Goal: Task Accomplishment & Management: Use online tool/utility

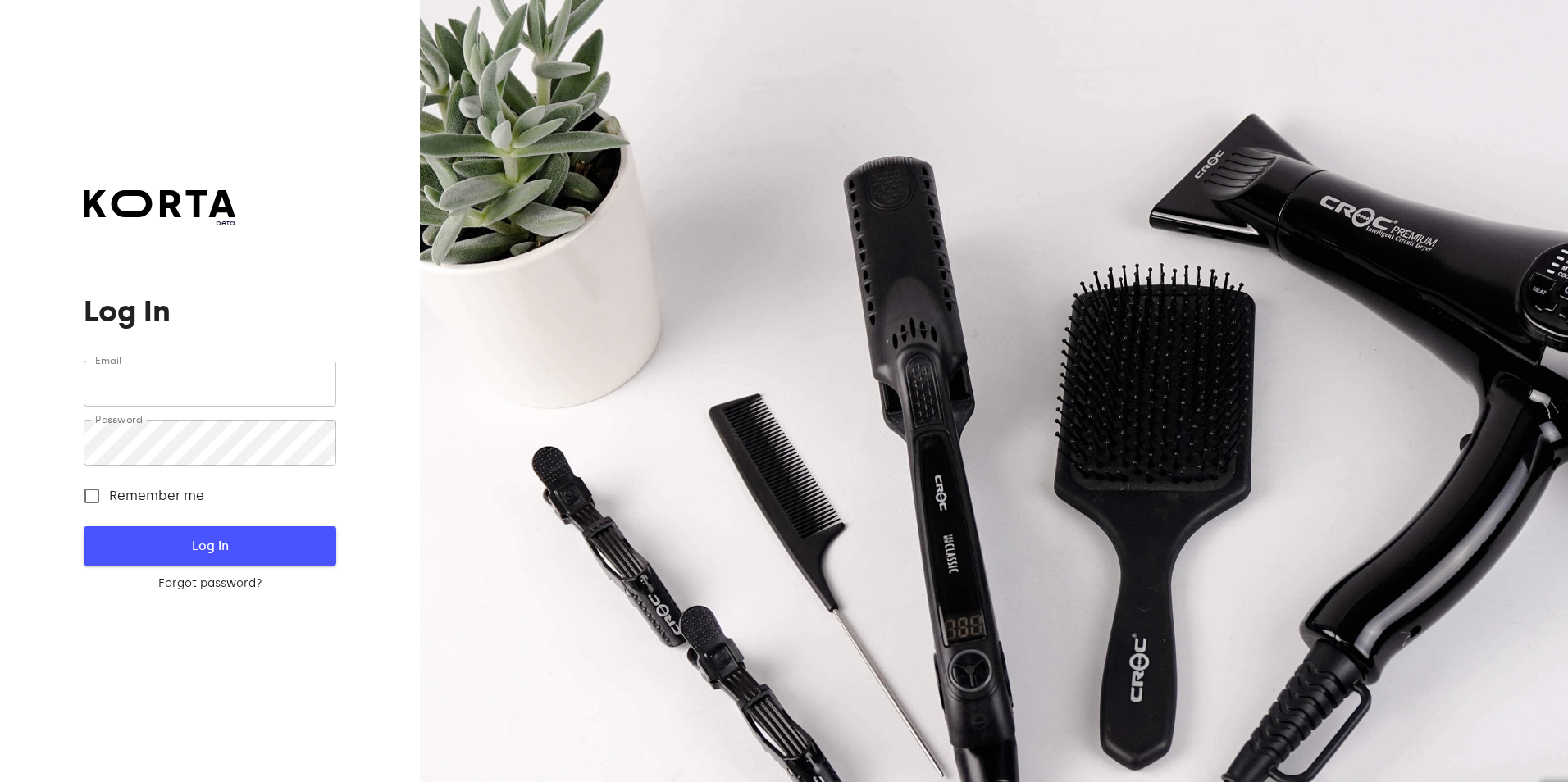
type input "[EMAIL_ADDRESS][DOMAIN_NAME]"
click at [179, 536] on span "Log In" at bounding box center [209, 547] width 200 height 21
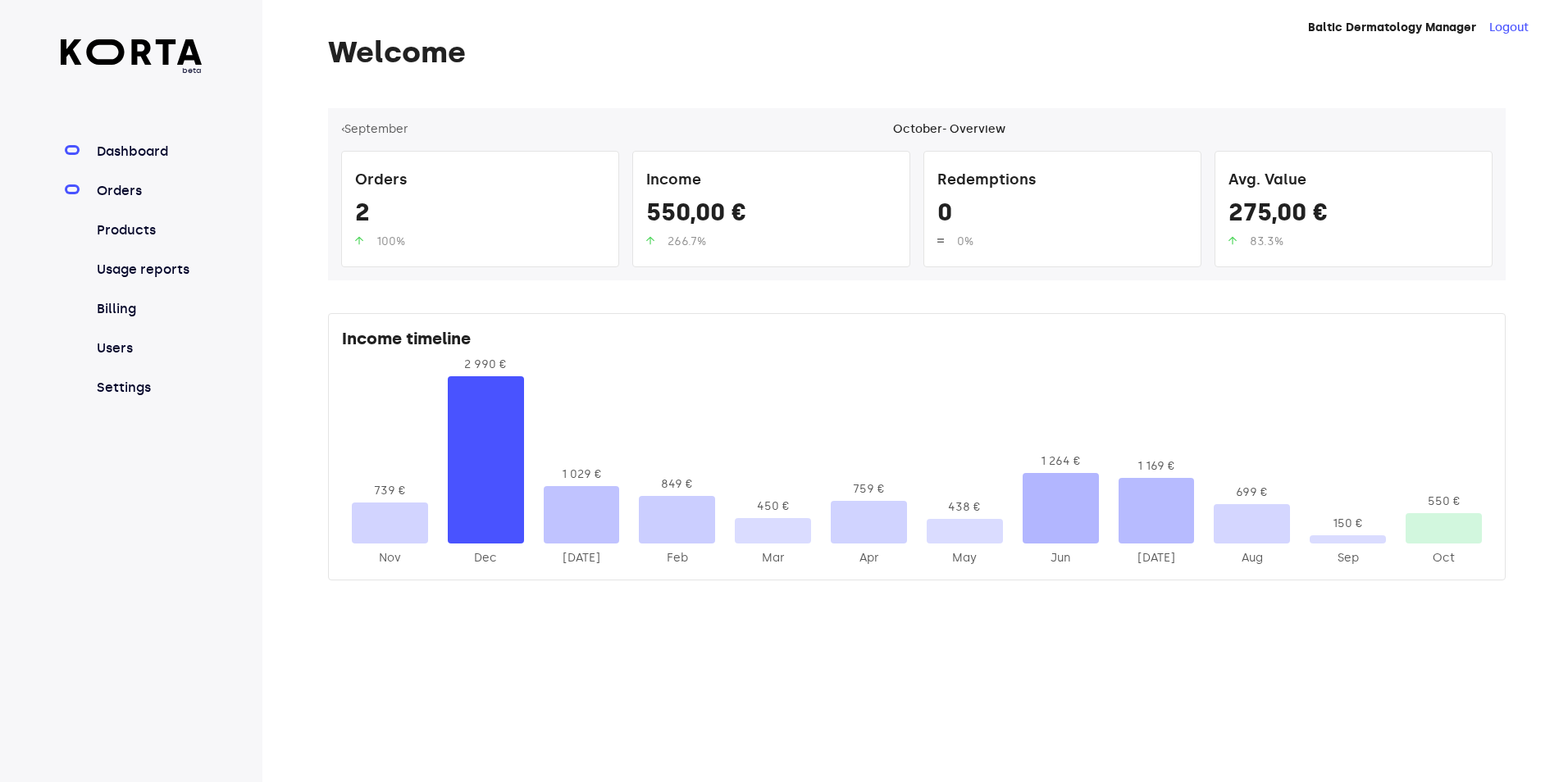
click at [131, 191] on link "Orders" at bounding box center [147, 191] width 110 height 19
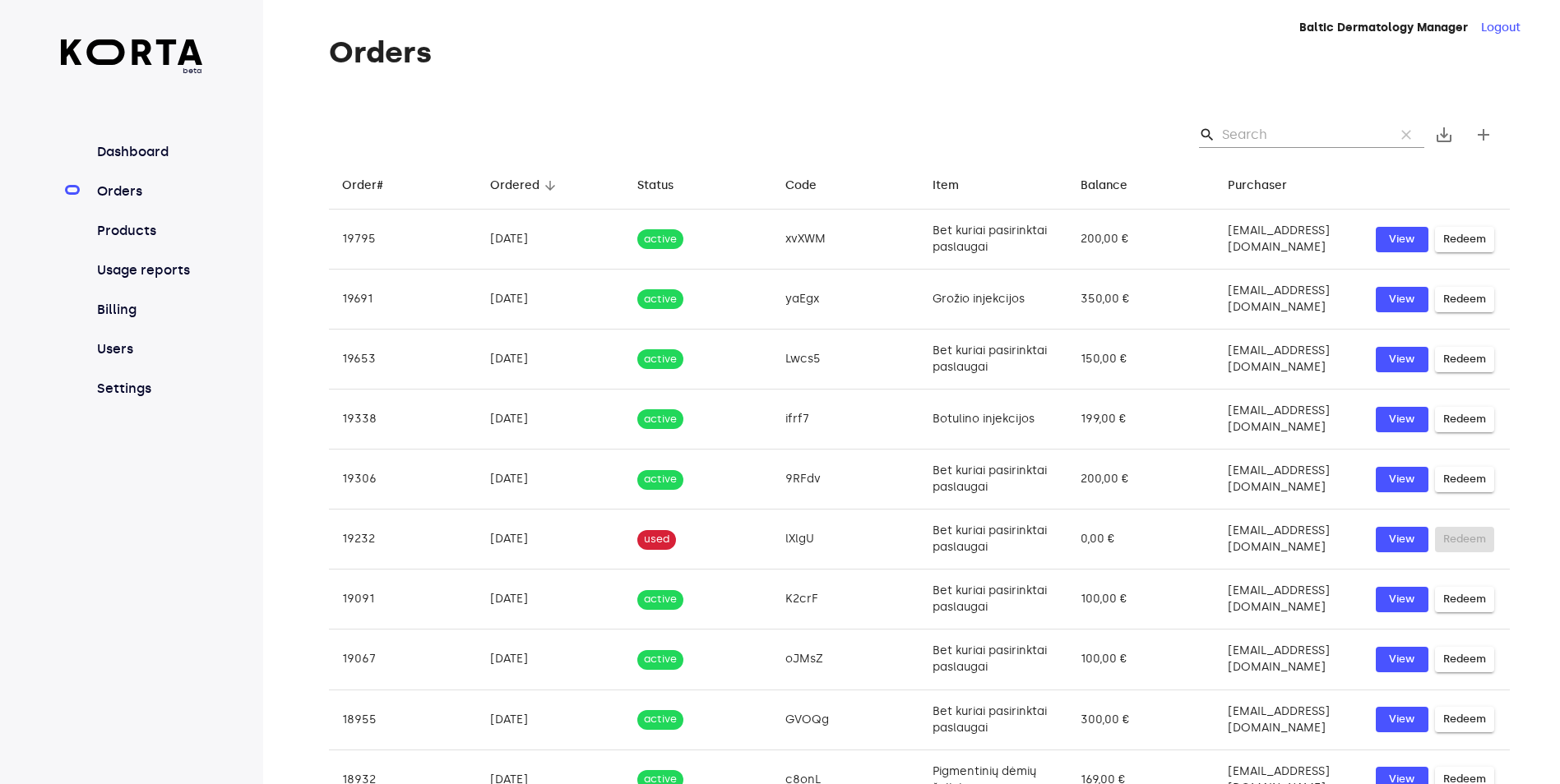
click at [1258, 119] on div "search clear save_alt add" at bounding box center [919, 135] width 1181 height 52
click at [1255, 125] on input "Search" at bounding box center [1302, 134] width 159 height 26
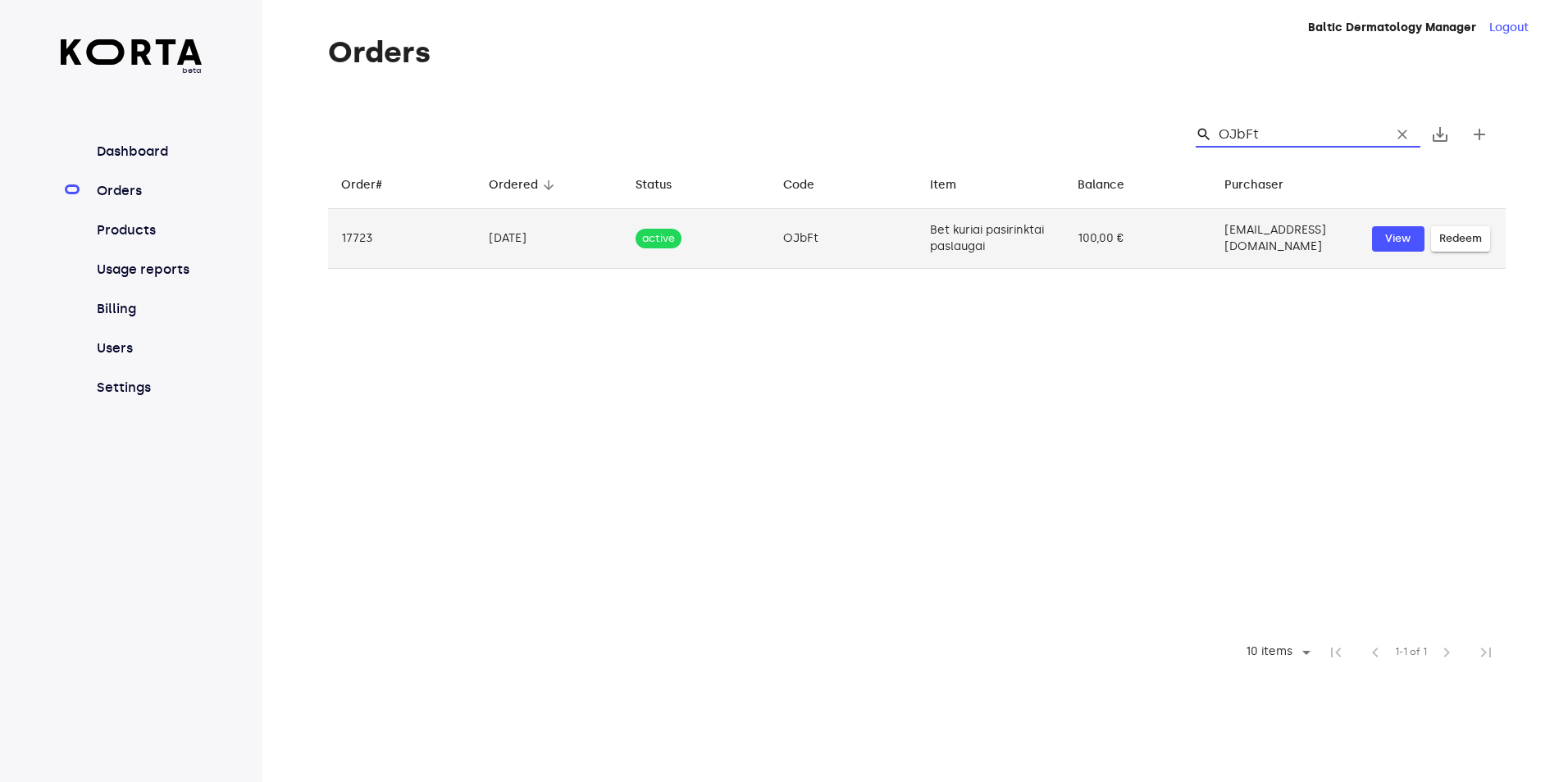
type input "OJbFt"
click at [1451, 247] on span "Redeem" at bounding box center [1460, 238] width 43 height 18
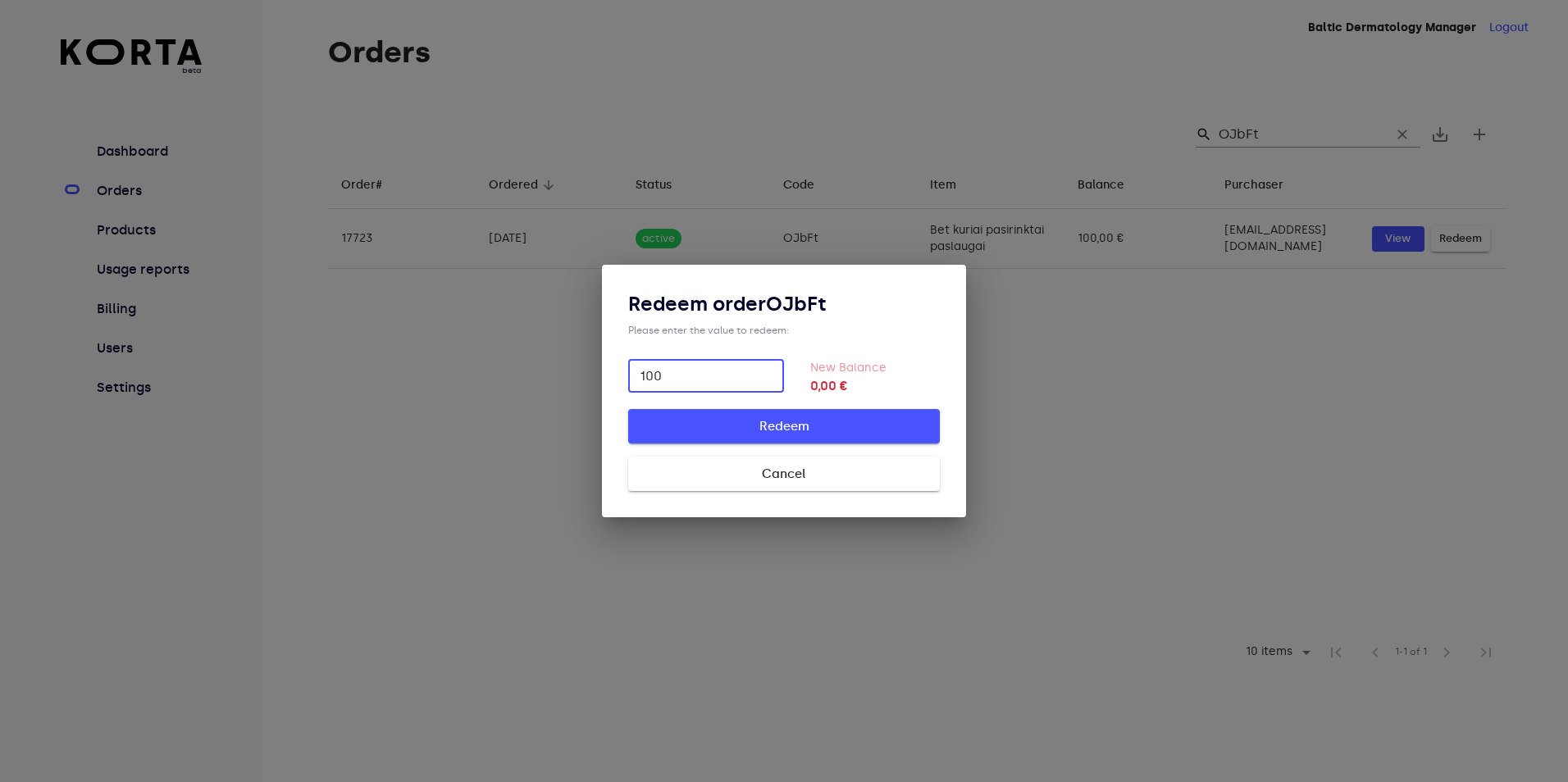
type input "100"
click at [758, 421] on span "Redeem" at bounding box center [783, 426] width 259 height 21
